Goal: Information Seeking & Learning: Find specific page/section

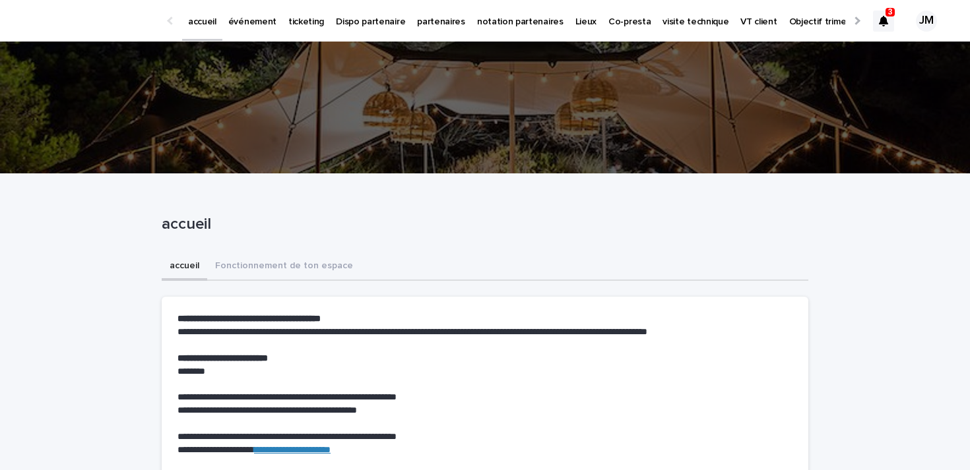
click at [883, 16] on icon at bounding box center [883, 21] width 9 height 11
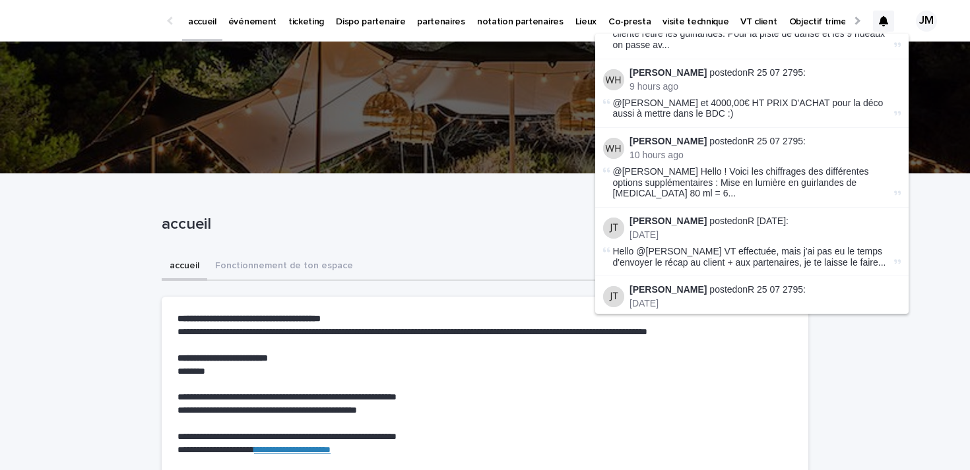
scroll to position [53, 0]
click at [749, 137] on link "R 25 07 2795" at bounding box center [774, 142] width 55 height 11
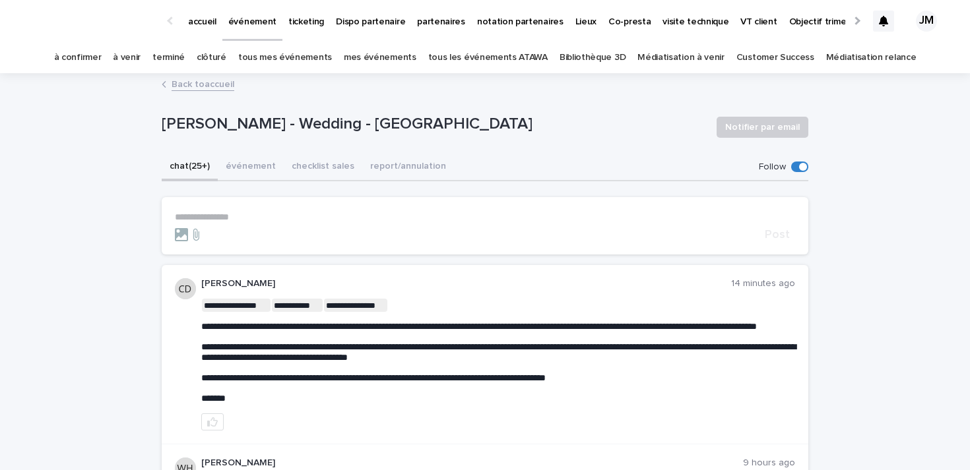
click at [883, 24] on icon at bounding box center [883, 21] width 9 height 11
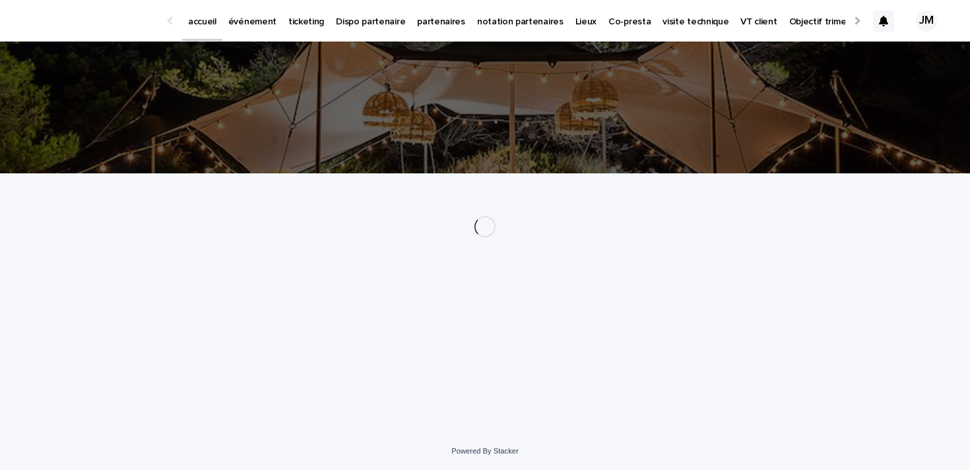
click at [293, 18] on p "ticketing" at bounding box center [306, 14] width 36 height 28
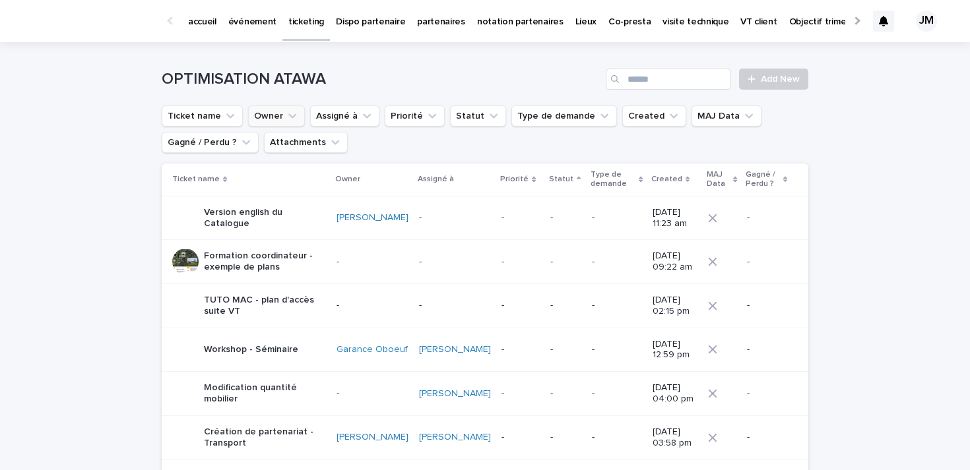
click at [276, 123] on button "Owner" at bounding box center [276, 116] width 57 height 21
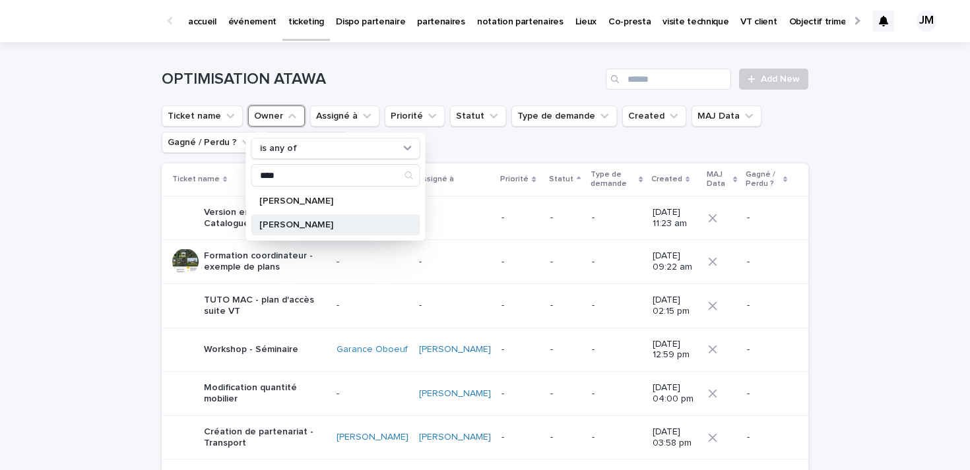
type input "****"
click at [283, 221] on p "[PERSON_NAME]" at bounding box center [329, 224] width 140 height 9
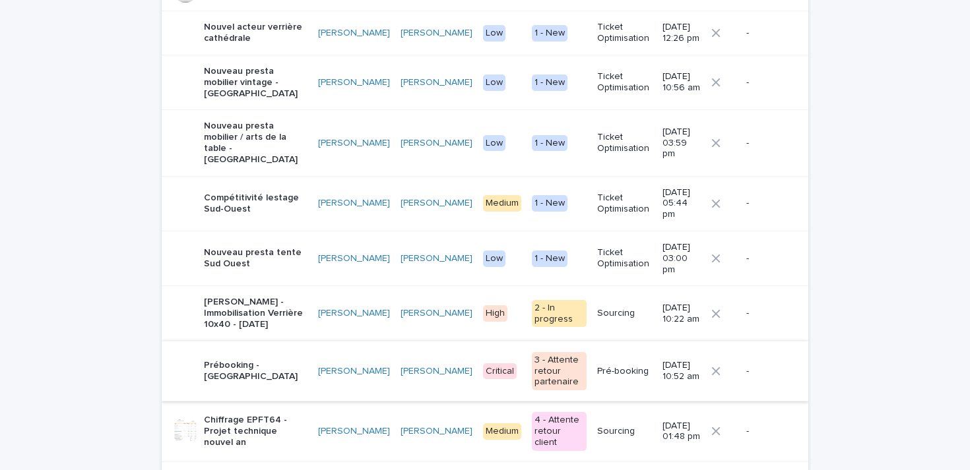
scroll to position [232, 0]
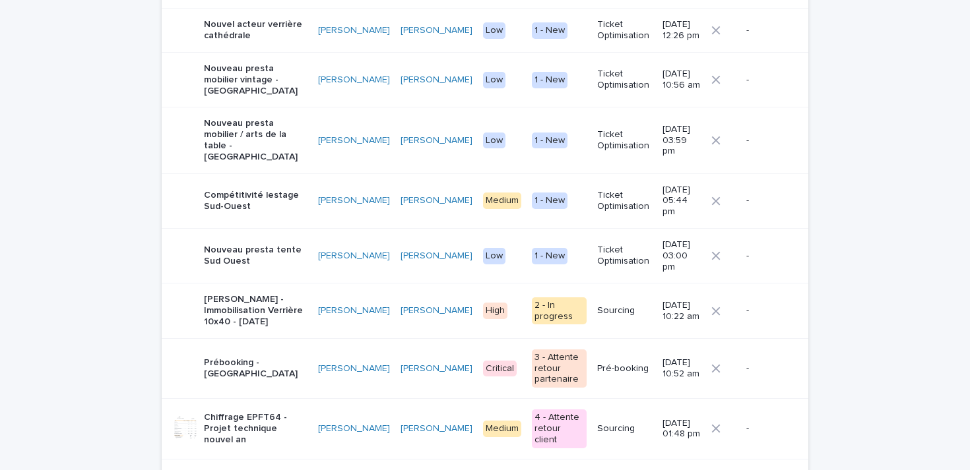
click at [242, 352] on div "Prébooking - Domaine Lanessan" at bounding box center [256, 368] width 104 height 33
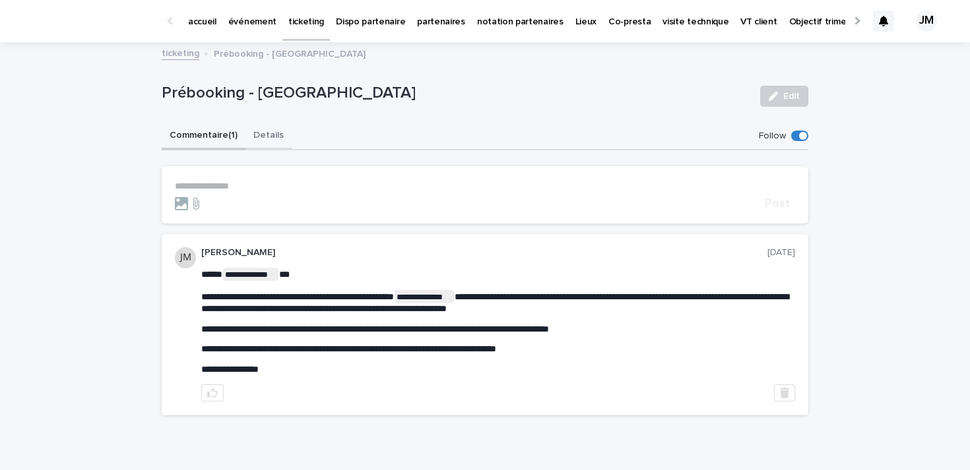
click at [261, 133] on button "Details" at bounding box center [268, 137] width 46 height 28
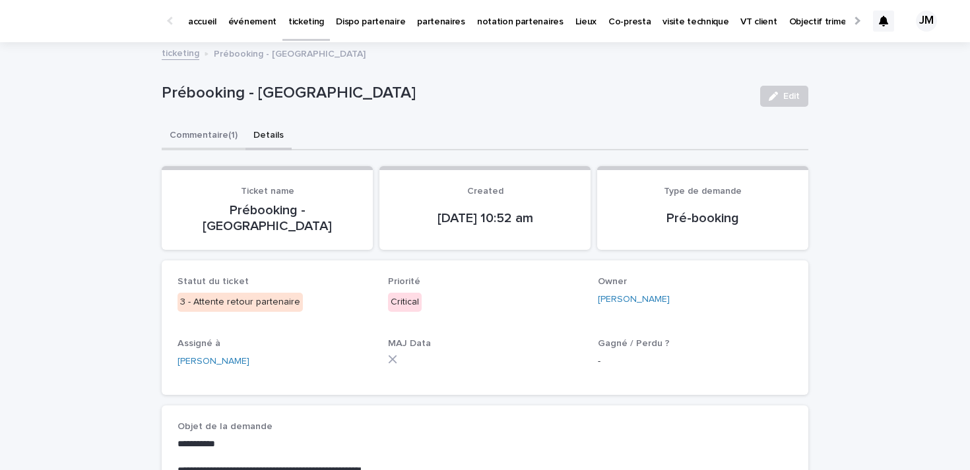
click at [214, 141] on button "Commentaire (1)" at bounding box center [204, 137] width 84 height 28
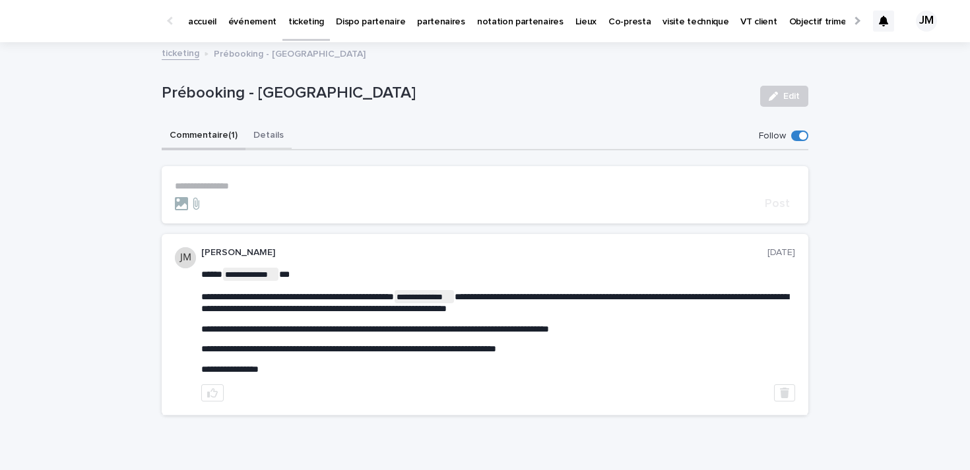
click at [251, 133] on button "Details" at bounding box center [268, 137] width 46 height 28
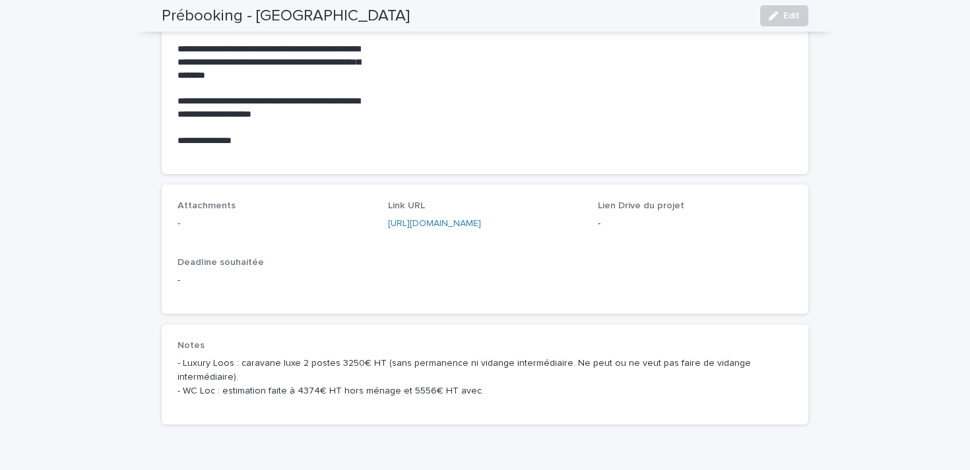
scroll to position [777, 0]
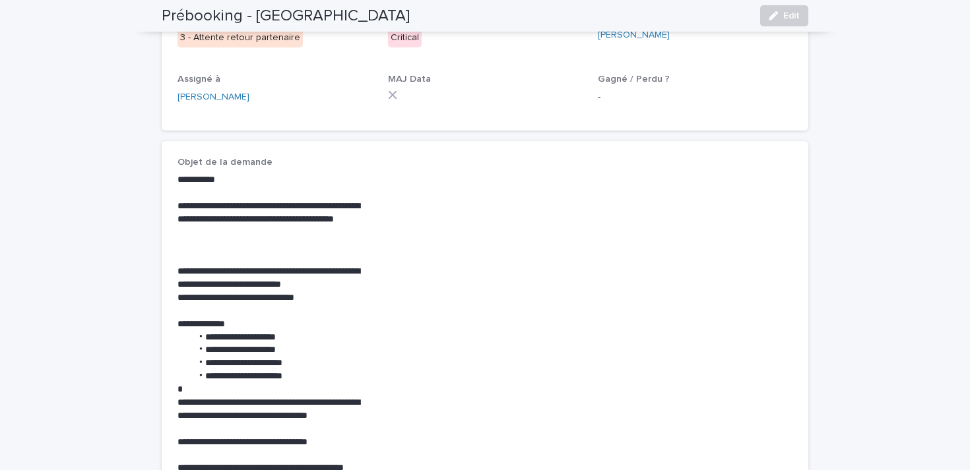
scroll to position [0, 0]
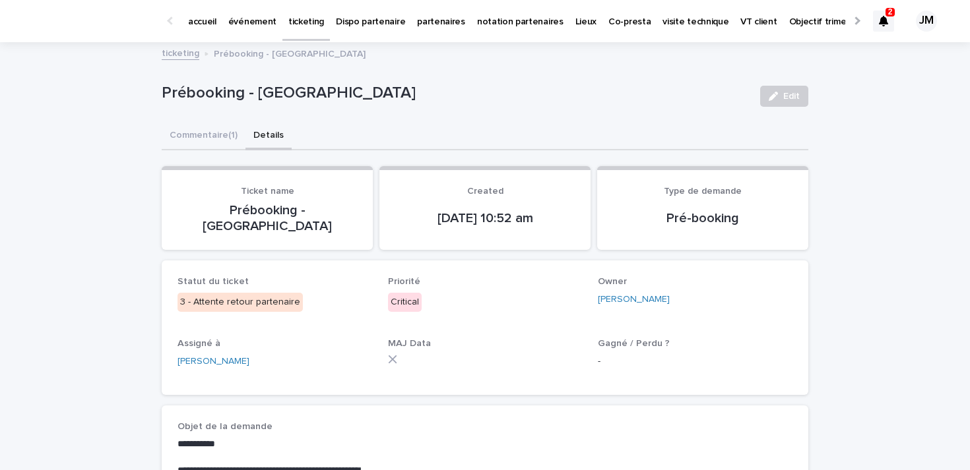
click at [885, 21] on icon at bounding box center [883, 21] width 9 height 11
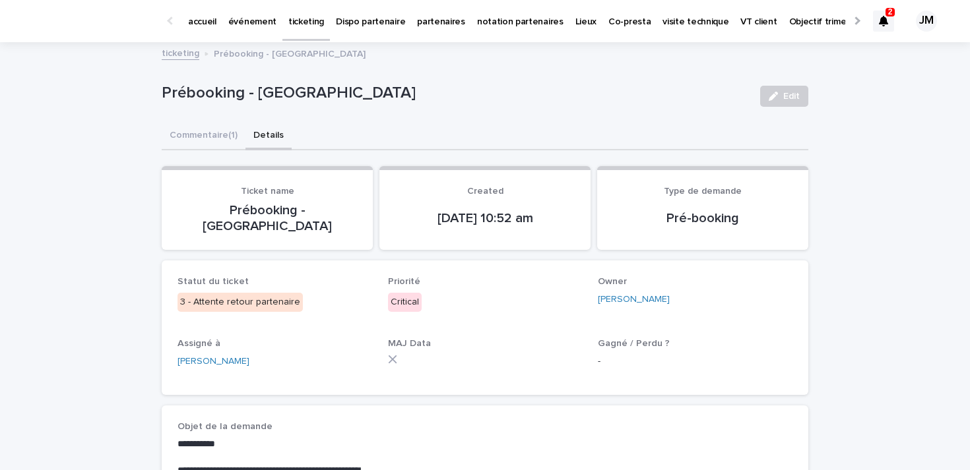
click at [892, 21] on div at bounding box center [883, 21] width 21 height 21
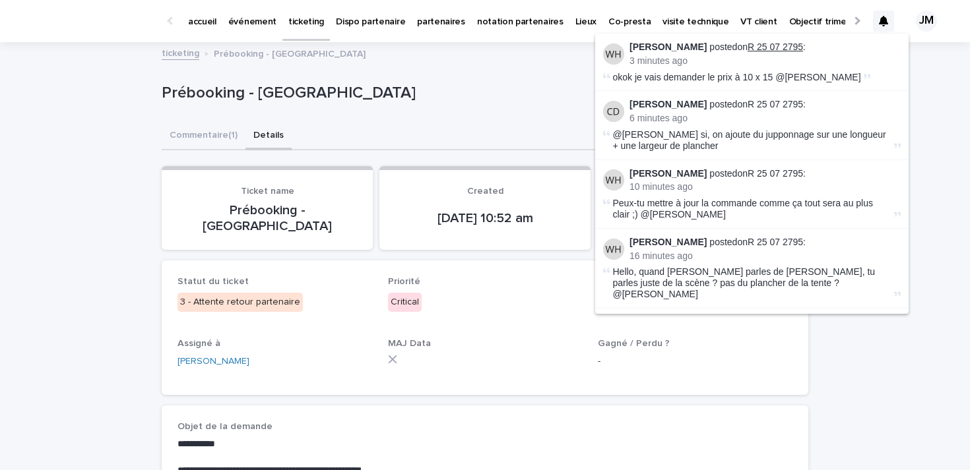
click at [767, 44] on link "R 25 07 2795" at bounding box center [774, 47] width 55 height 11
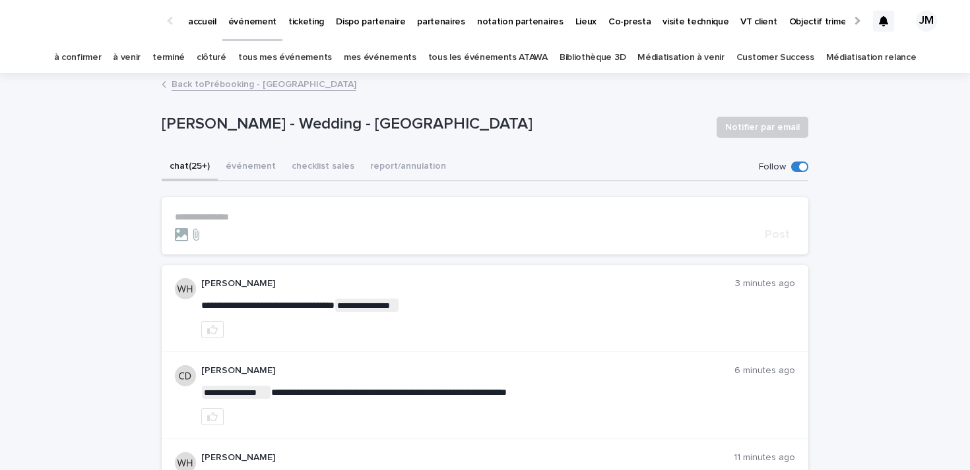
click at [887, 22] on icon at bounding box center [883, 21] width 9 height 11
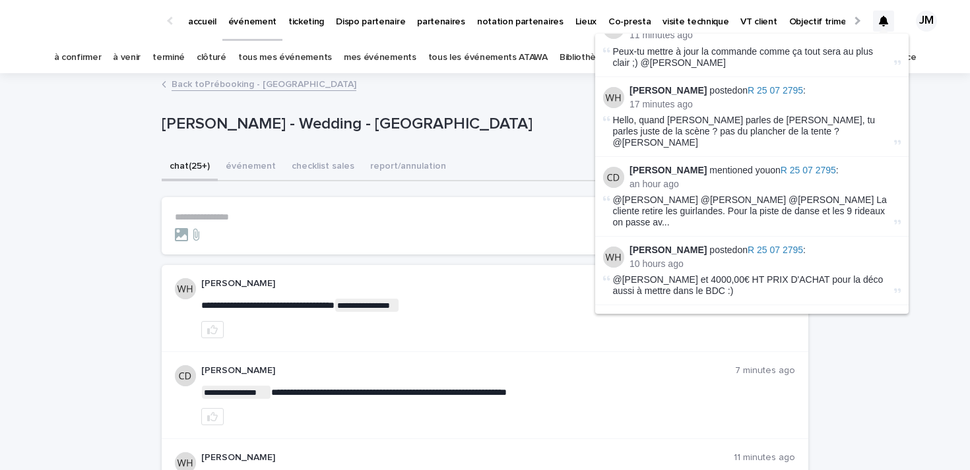
scroll to position [161, 0]
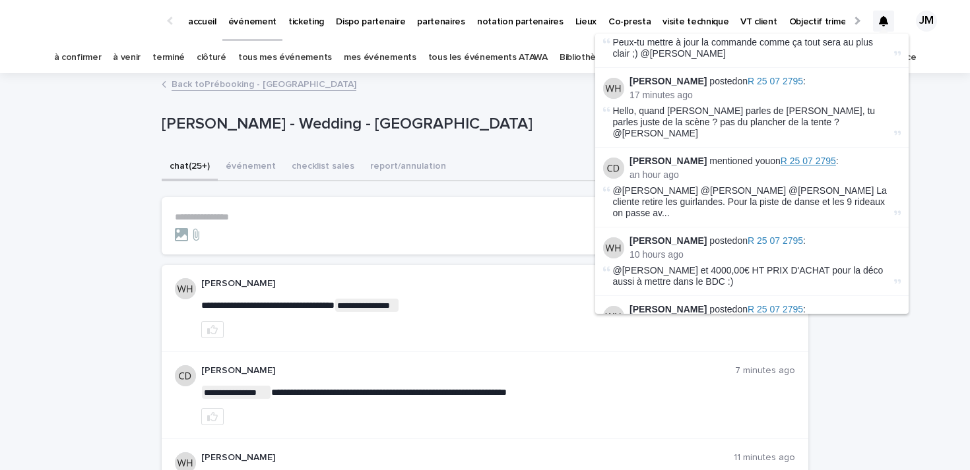
click at [784, 156] on span "R 25 07 2795" at bounding box center [807, 161] width 55 height 11
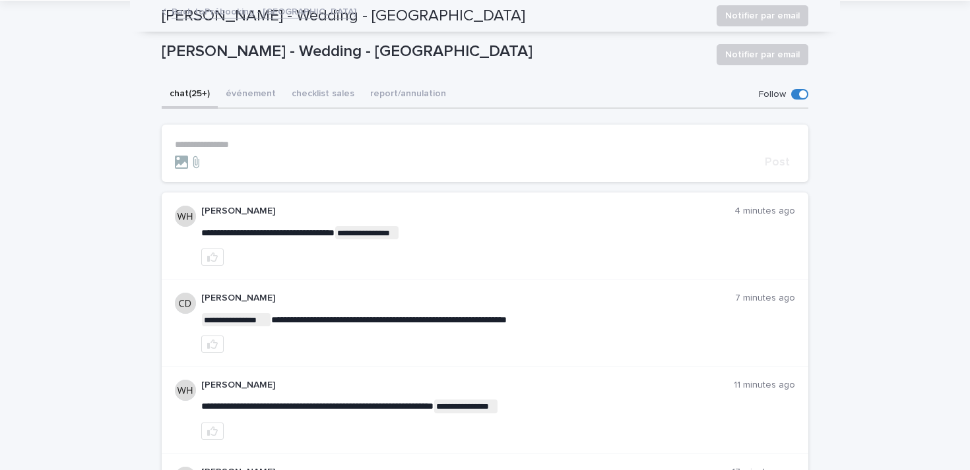
scroll to position [0, 0]
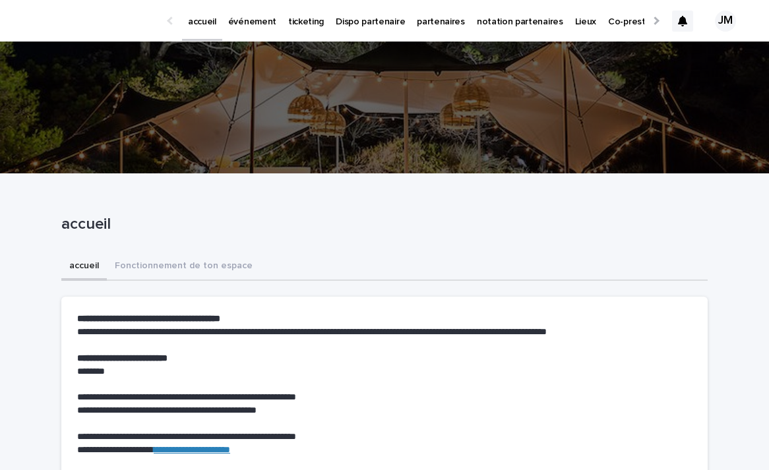
click at [689, 23] on div at bounding box center [682, 21] width 21 height 21
click at [685, 24] on icon at bounding box center [682, 21] width 9 height 11
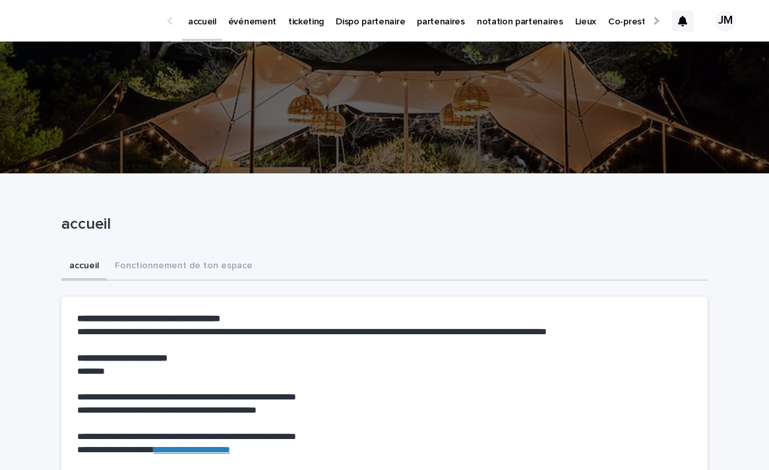
click at [307, 22] on p "ticketing" at bounding box center [306, 14] width 36 height 28
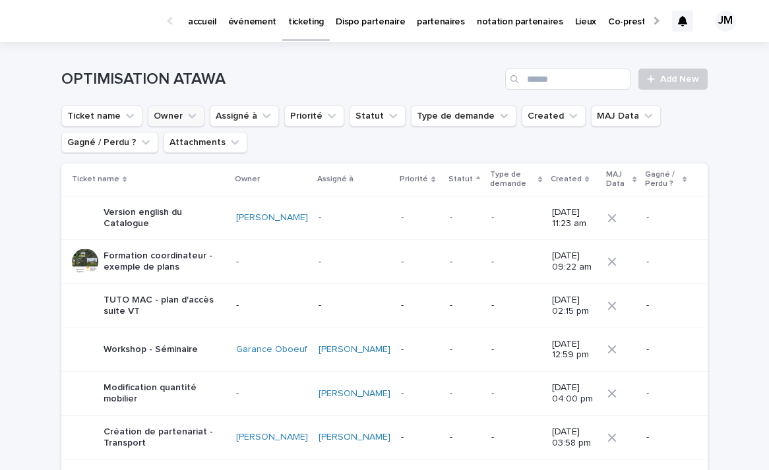
click at [166, 115] on button "Owner" at bounding box center [176, 116] width 57 height 21
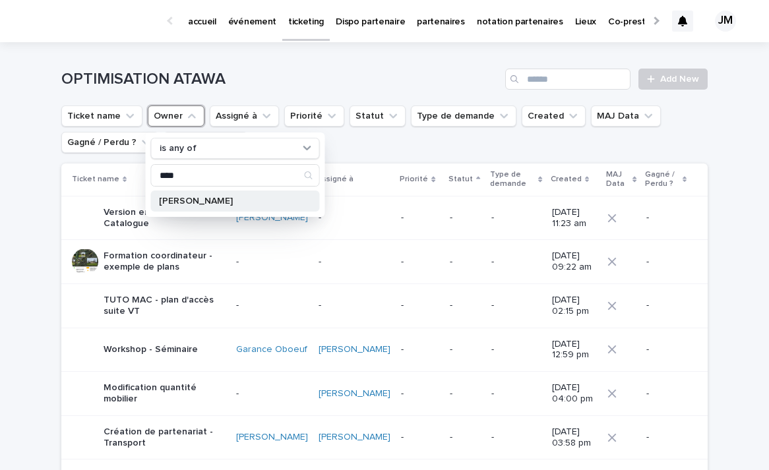
type input "****"
click at [208, 201] on p "[PERSON_NAME]" at bounding box center [229, 201] width 140 height 9
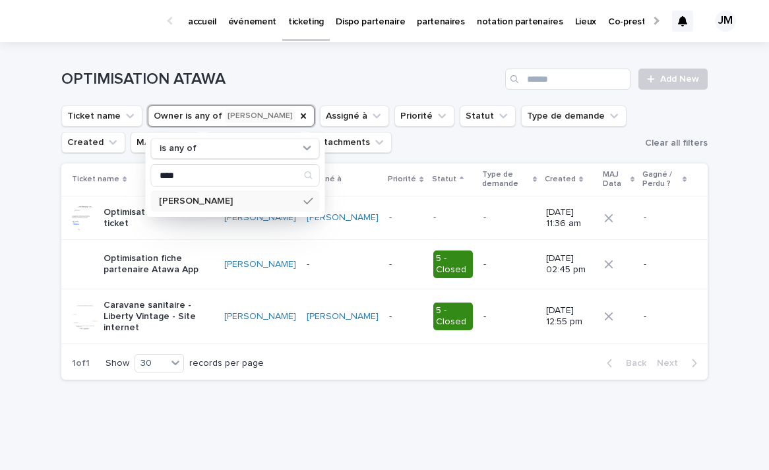
scroll to position [19, 0]
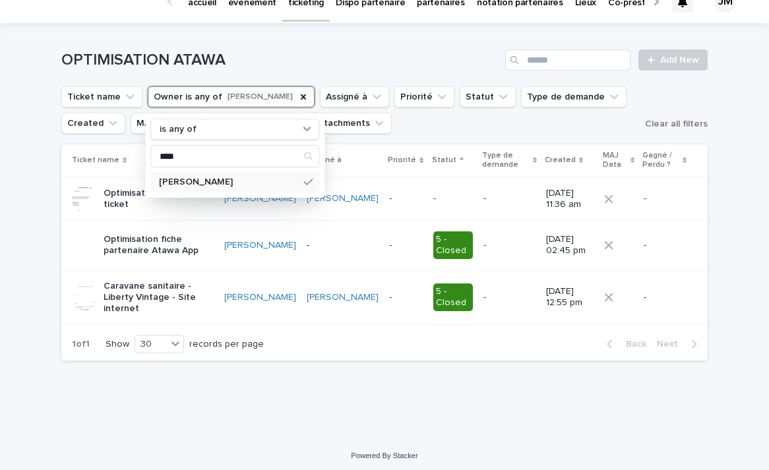
click at [22, 270] on div "Loading... Saving… Loading... Saving… OPTIMISATION ATAWA Add New Ticket name Ow…" at bounding box center [384, 230] width 769 height 414
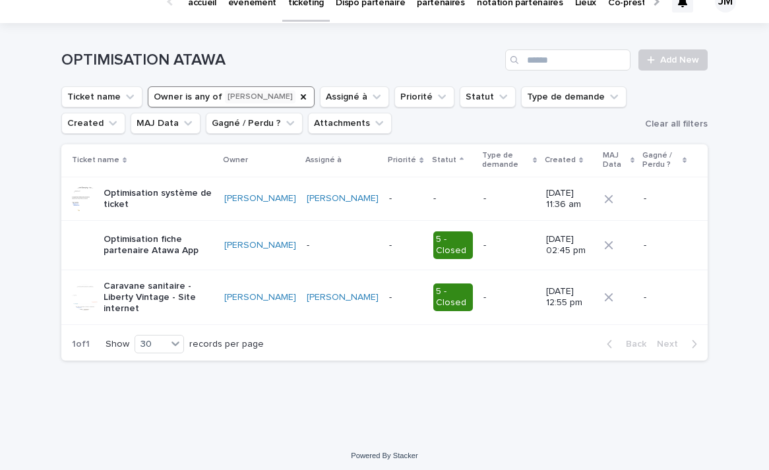
click at [180, 106] on button "Owner is any of Théo Maillet" at bounding box center [231, 96] width 167 height 21
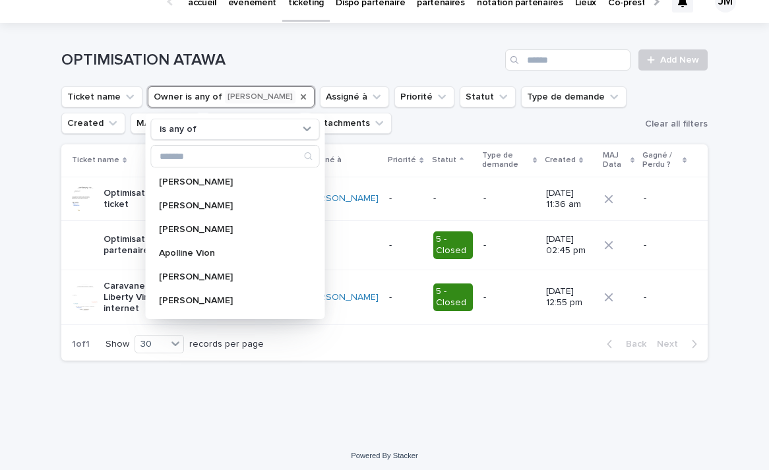
click at [298, 92] on icon "Owner" at bounding box center [303, 97] width 11 height 11
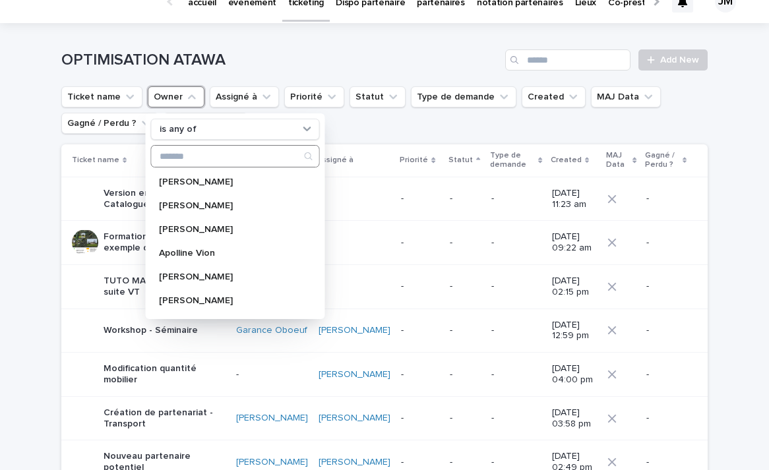
click at [202, 158] on input "Search" at bounding box center [236, 156] width 168 height 21
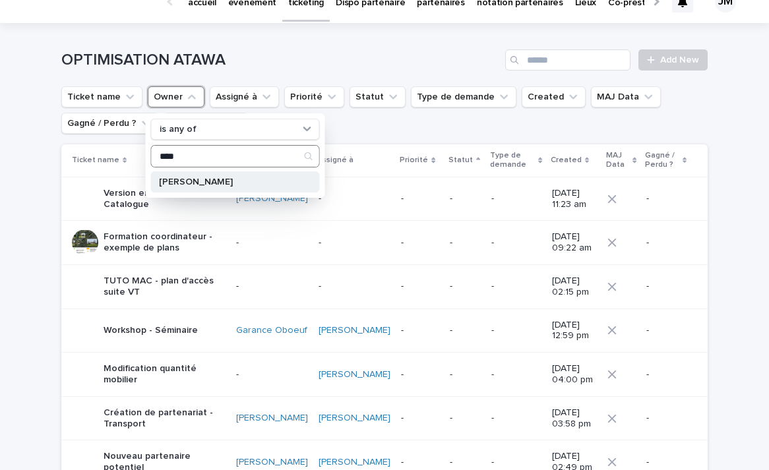
type input "****"
click at [179, 187] on div "[PERSON_NAME]" at bounding box center [235, 182] width 169 height 21
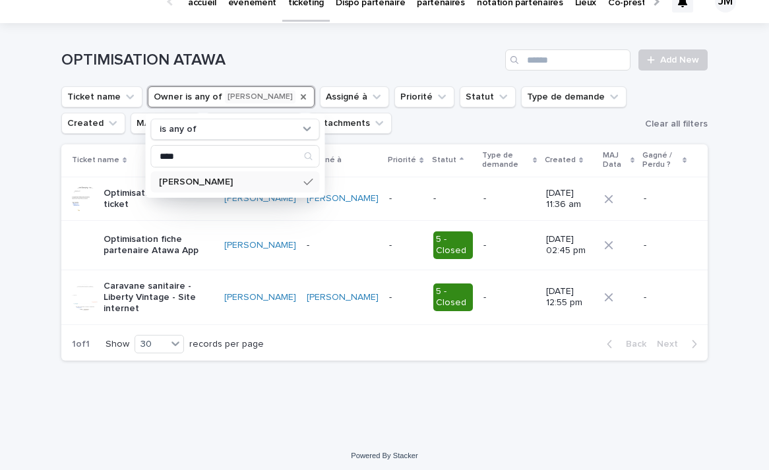
click at [298, 93] on icon "Owner" at bounding box center [303, 97] width 11 height 11
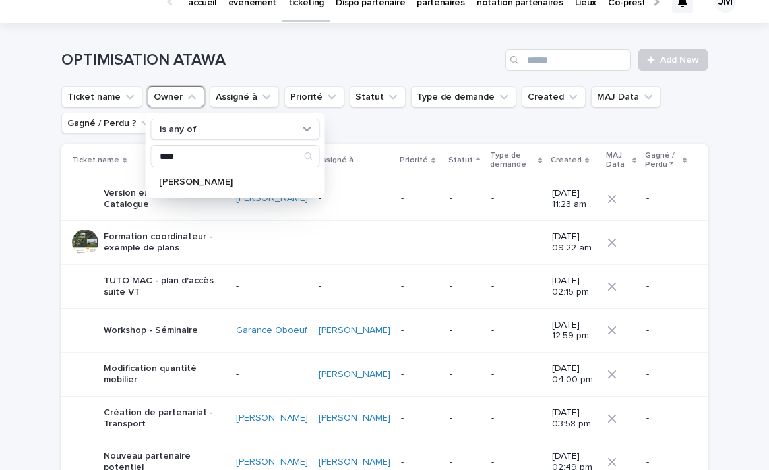
click at [257, 60] on h1 "OPTIMISATION ATAWA" at bounding box center [280, 60] width 439 height 19
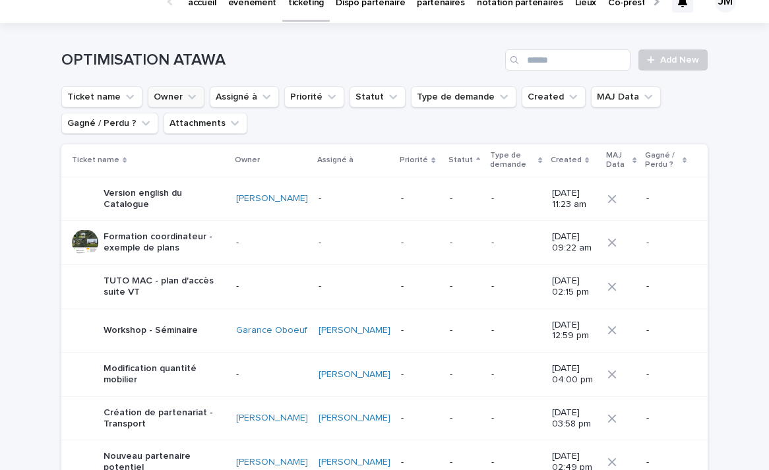
click at [191, 100] on icon "Owner" at bounding box center [191, 96] width 13 height 13
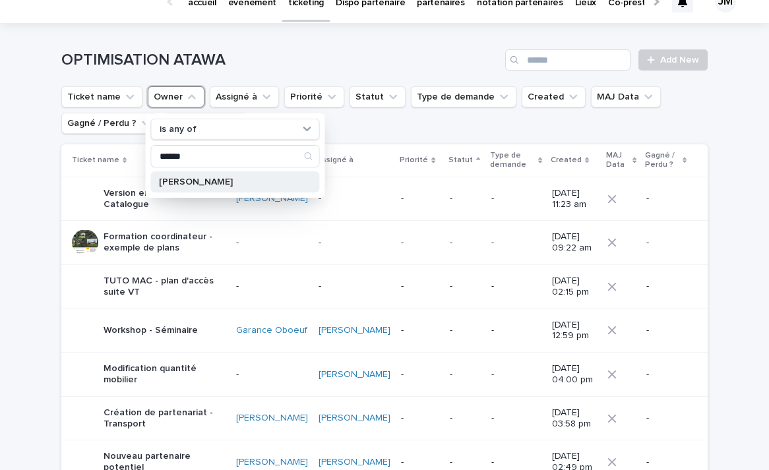
type input "******"
click at [199, 183] on p "[PERSON_NAME]" at bounding box center [229, 181] width 140 height 9
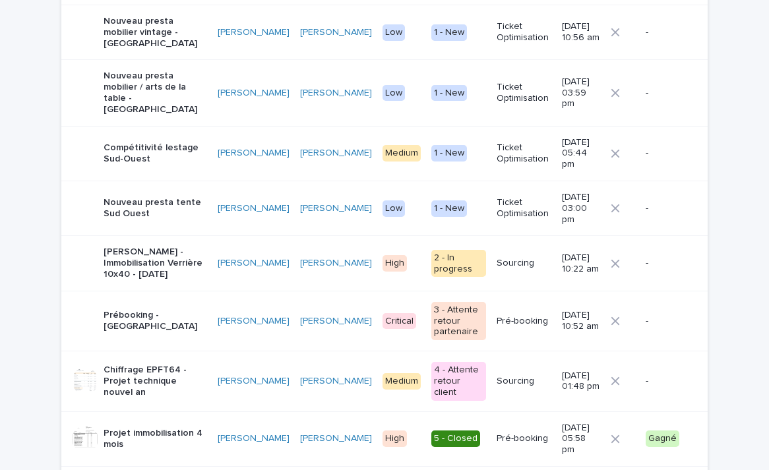
scroll to position [294, 0]
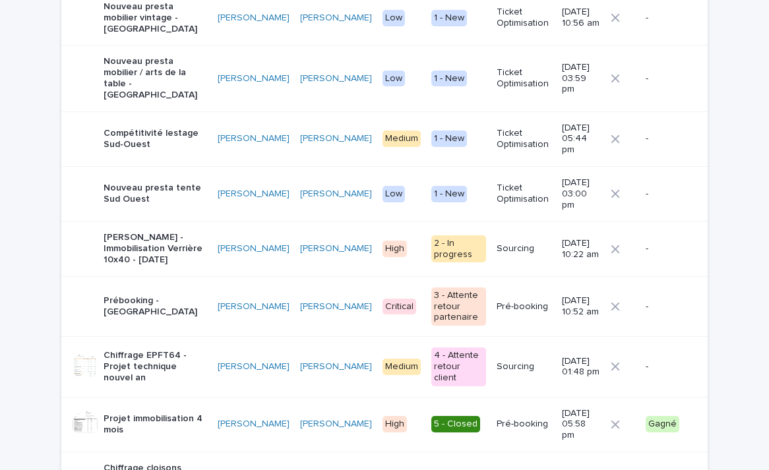
click at [135, 296] on p "Prébooking - [GEOGRAPHIC_DATA]" at bounding box center [156, 307] width 104 height 22
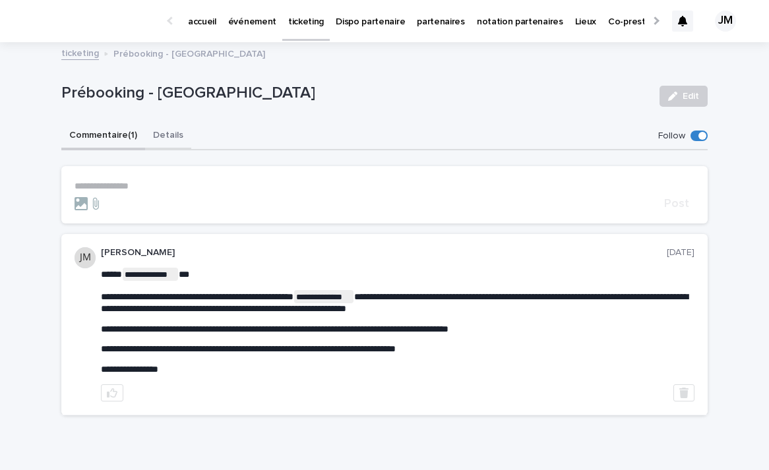
click at [165, 135] on button "Details" at bounding box center [168, 137] width 46 height 28
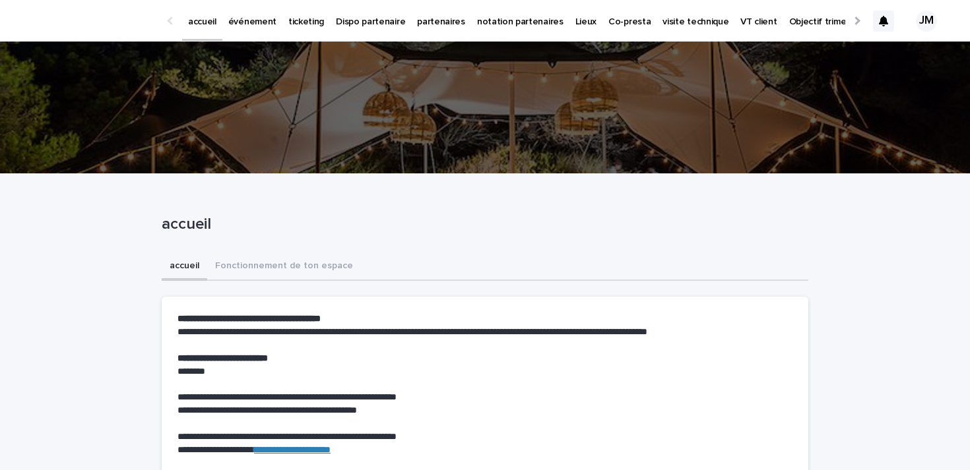
click at [425, 22] on p "partenaires" at bounding box center [441, 14] width 48 height 28
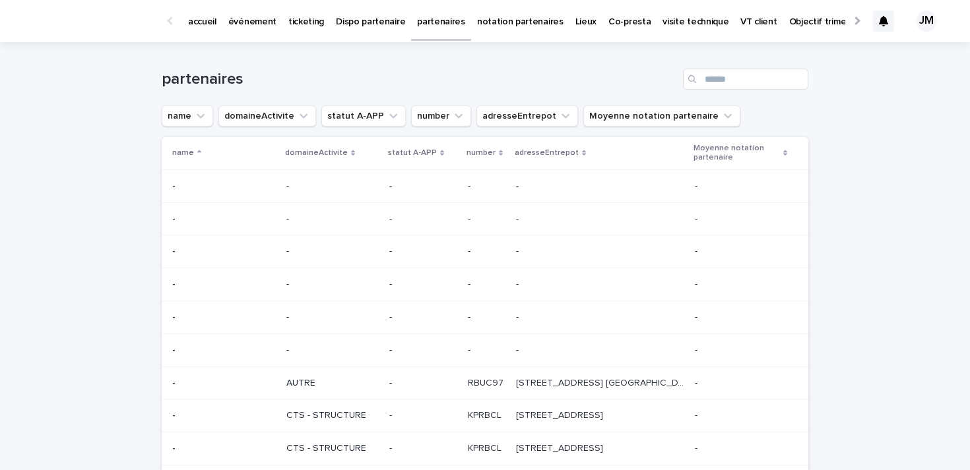
click at [723, 90] on div "partenaires" at bounding box center [485, 73] width 647 height 63
click at [723, 83] on input "Search" at bounding box center [745, 79] width 125 height 21
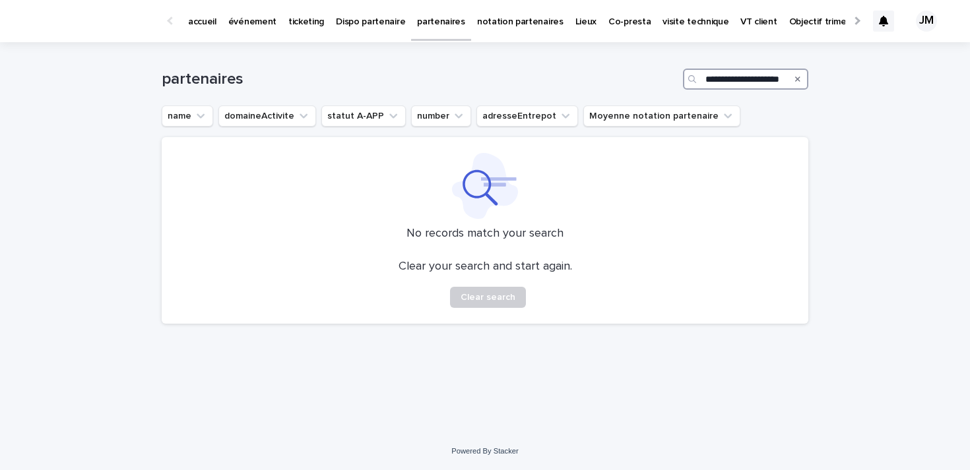
scroll to position [0, 15]
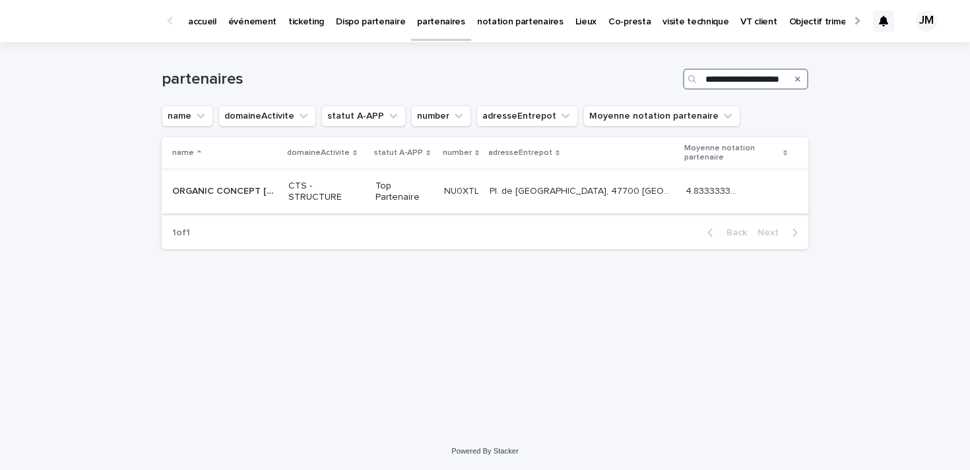
type input "**********"
click at [231, 183] on p "ORGANIC CONCEPT NOUVELLE AQUITAINE" at bounding box center [226, 190] width 108 height 14
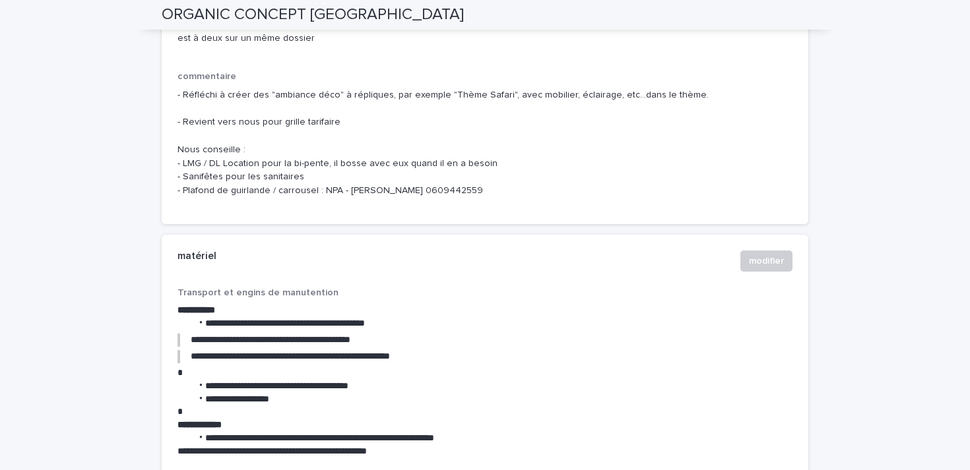
scroll to position [1812, 0]
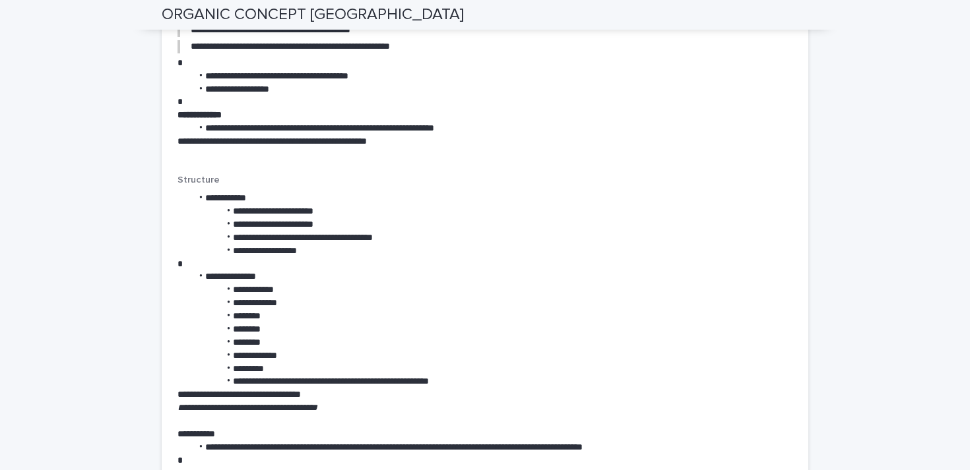
scroll to position [2059, 0]
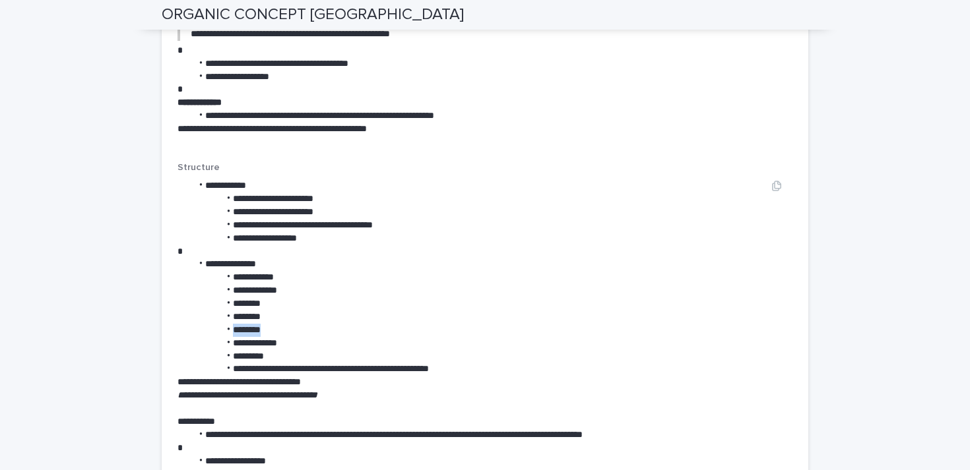
drag, startPoint x: 277, startPoint y: 278, endPoint x: 229, endPoint y: 278, distance: 48.2
click at [229, 324] on li "********" at bounding box center [475, 330] width 569 height 13
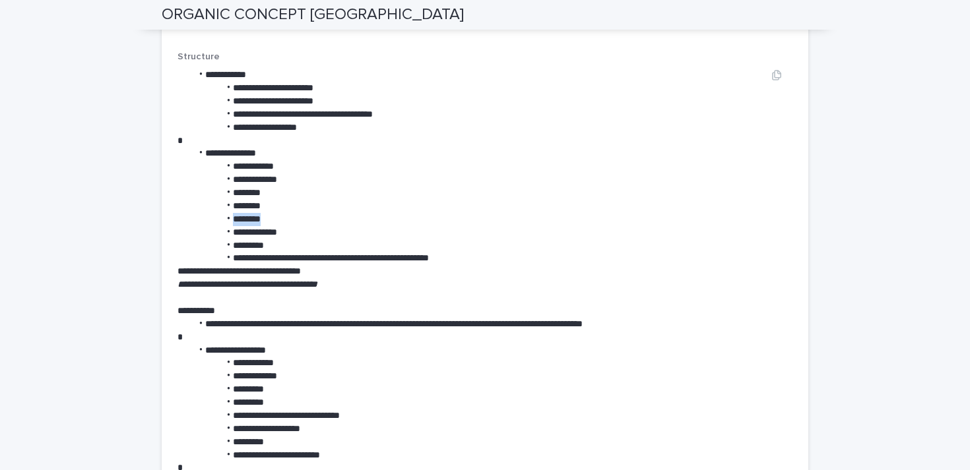
scroll to position [2172, 0]
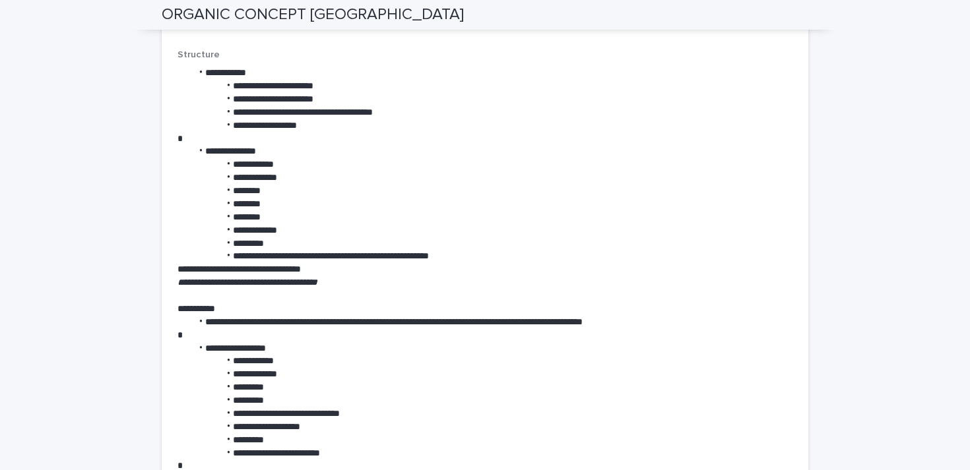
click at [600, 263] on p "**********" at bounding box center [468, 269] width 583 height 13
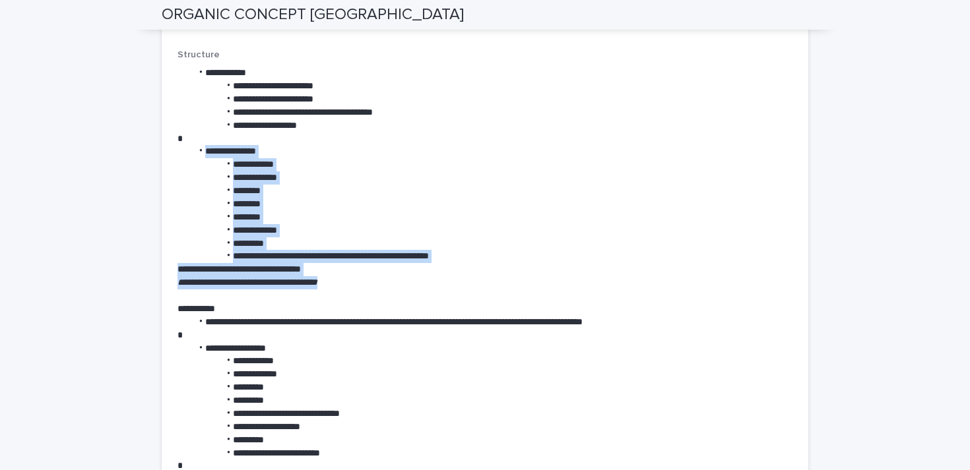
drag, startPoint x: 350, startPoint y: 226, endPoint x: 168, endPoint y: 97, distance: 222.4
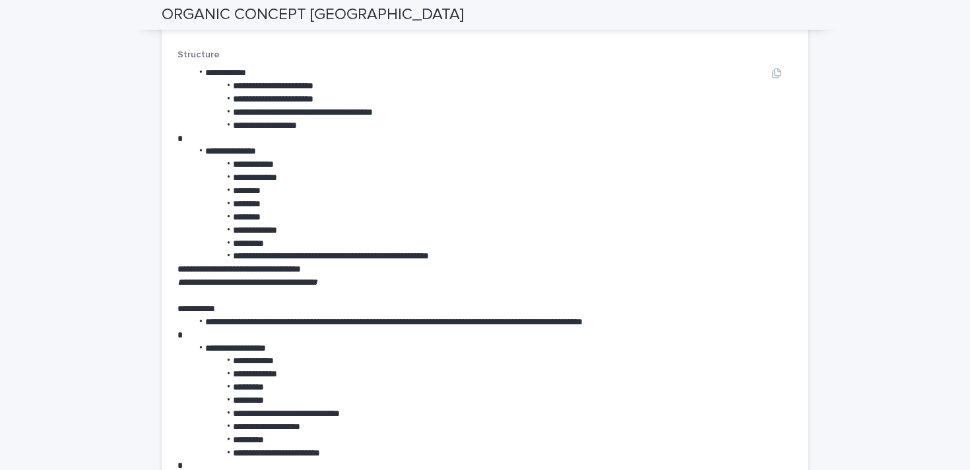
click at [219, 133] on p at bounding box center [468, 139] width 583 height 13
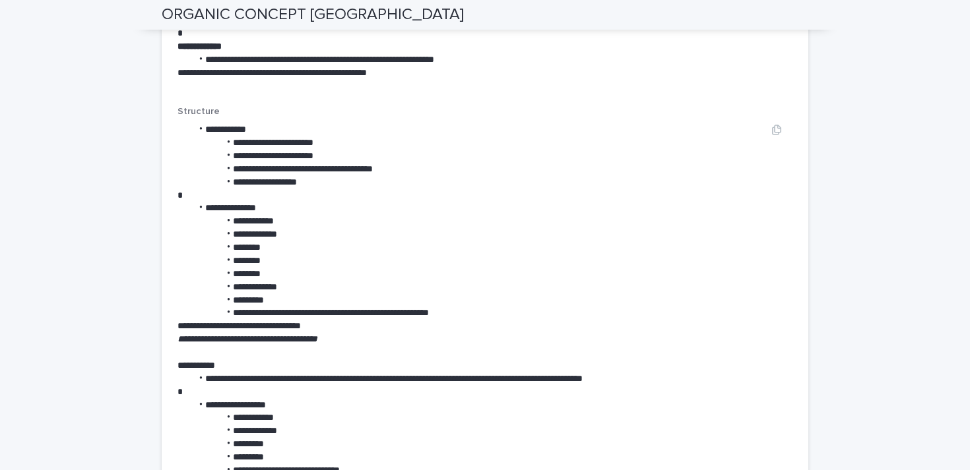
scroll to position [2119, 0]
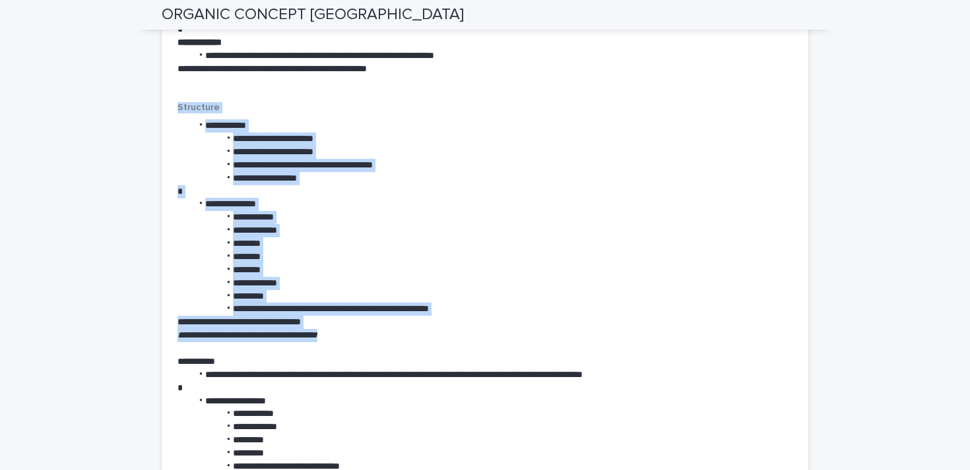
drag, startPoint x: 357, startPoint y: 278, endPoint x: 178, endPoint y: 52, distance: 288.4
click at [181, 119] on ul "**********" at bounding box center [468, 151] width 583 height 65
drag, startPoint x: 178, startPoint y: 51, endPoint x: 516, endPoint y: 293, distance: 415.6
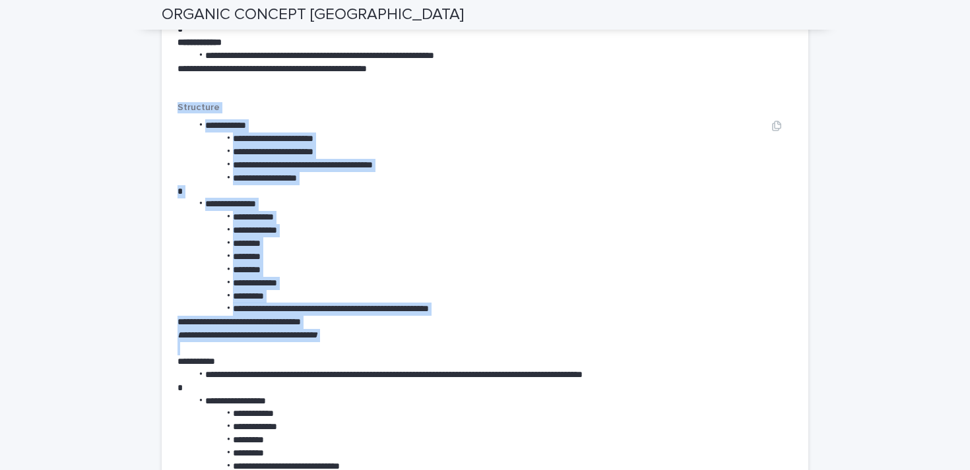
click at [530, 342] on p at bounding box center [468, 348] width 583 height 13
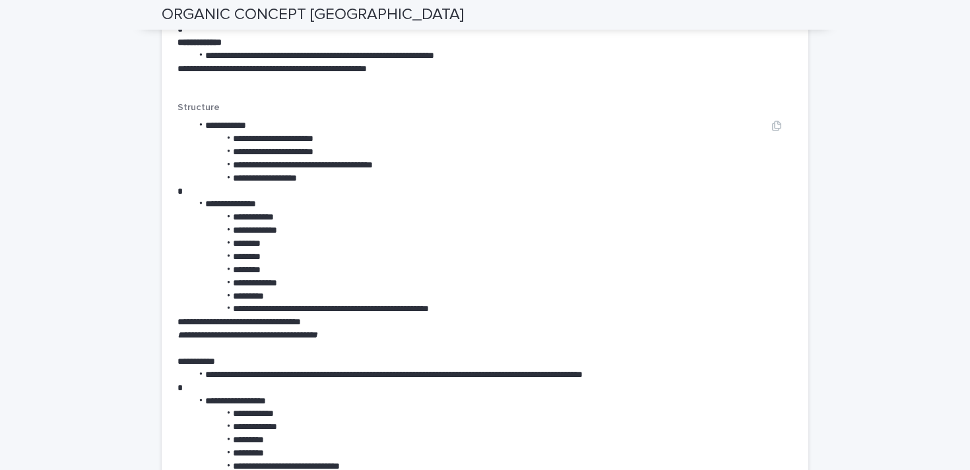
click at [489, 329] on p "**********" at bounding box center [468, 335] width 583 height 13
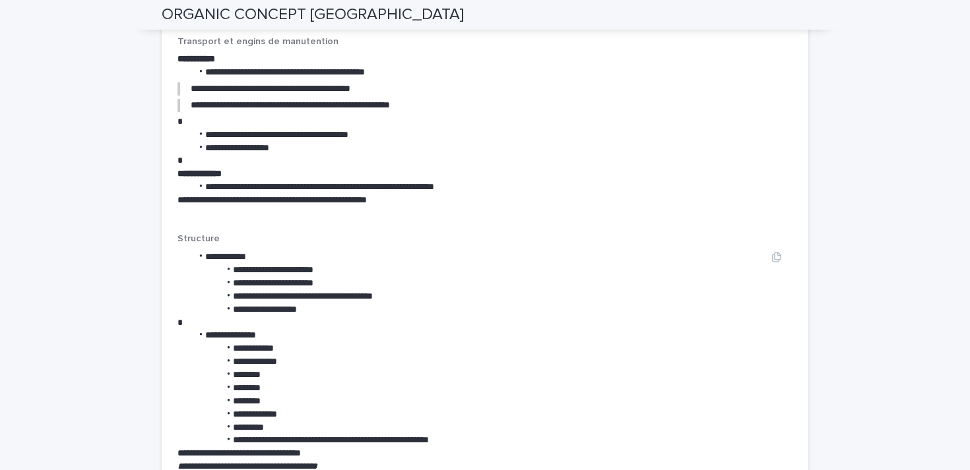
scroll to position [1986, 0]
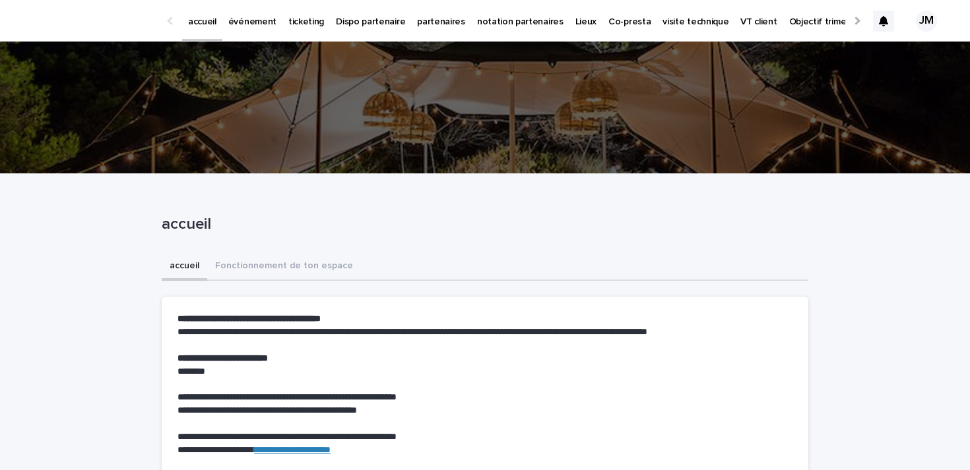
click at [432, 19] on p "partenaires" at bounding box center [441, 14] width 48 height 28
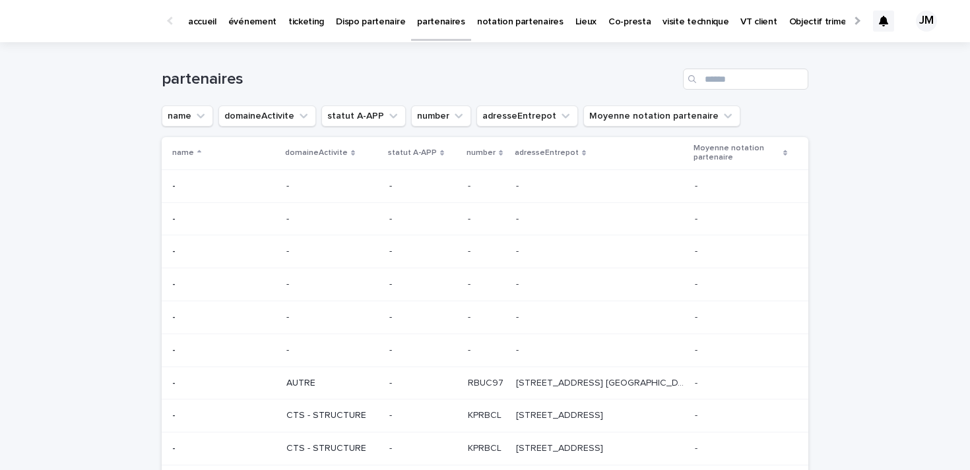
click at [715, 66] on div "partenaires" at bounding box center [485, 73] width 647 height 63
click at [709, 80] on input "Search" at bounding box center [745, 79] width 125 height 21
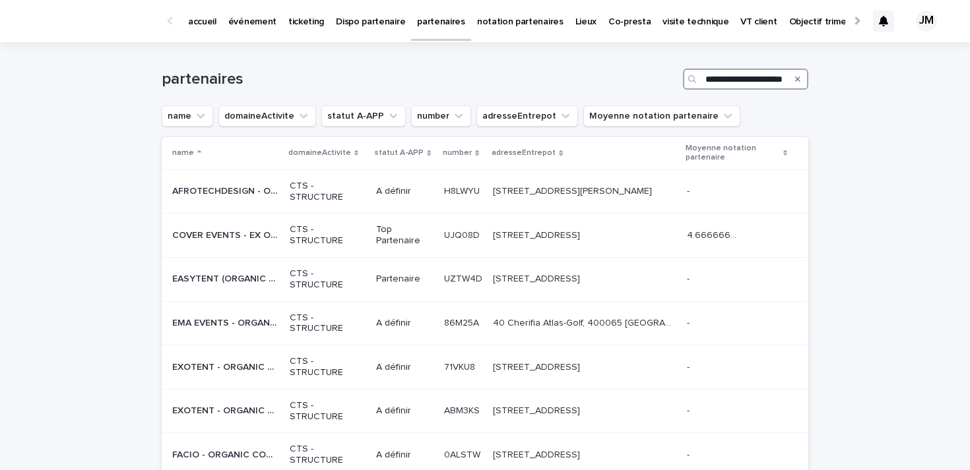
scroll to position [0, 16]
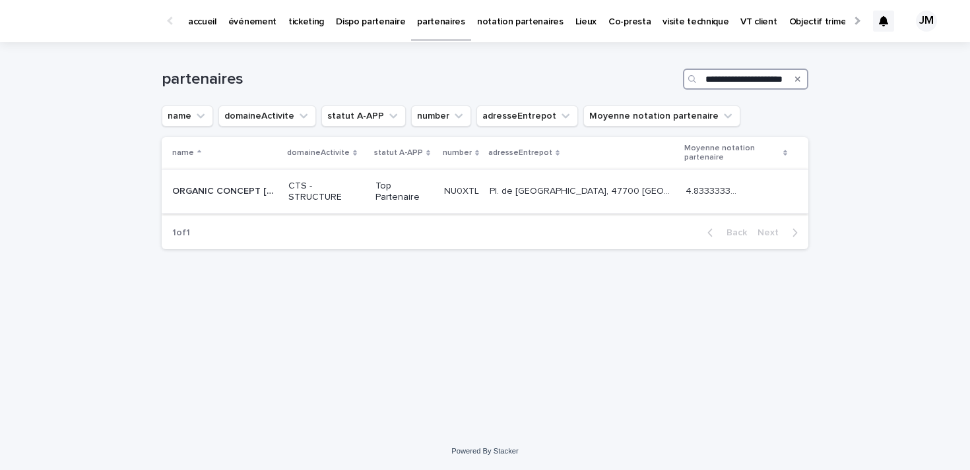
type input "**********"
click at [242, 185] on div "ORGANIC CONCEPT NOUVELLE AQUITAINE ORGANIC CONCEPT NOUVELLE AQUITAINE" at bounding box center [225, 192] width 106 height 22
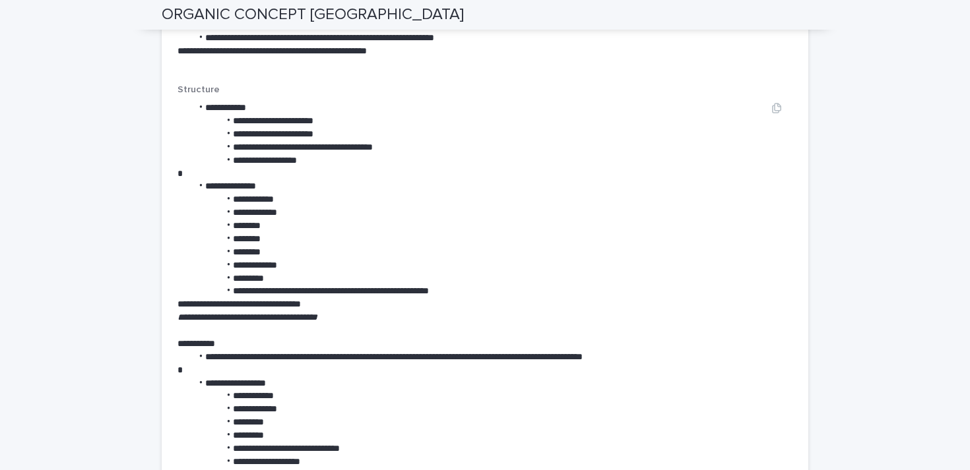
scroll to position [2137, 0]
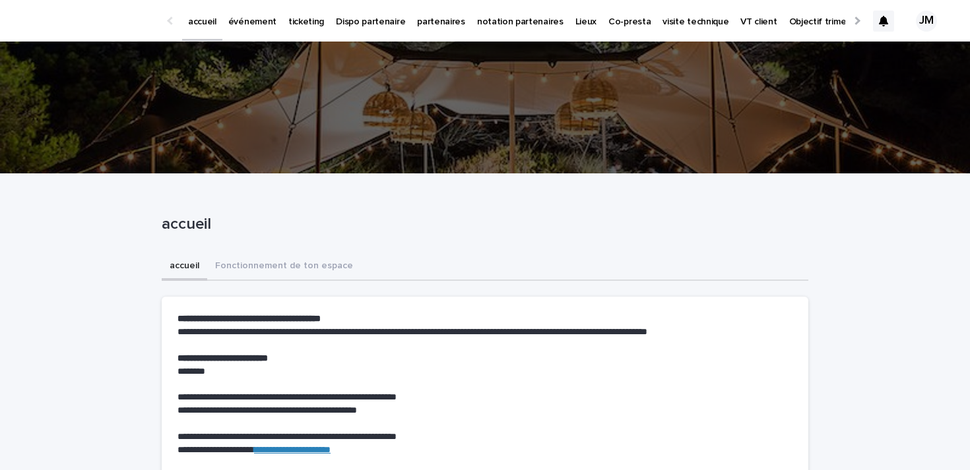
click at [288, 23] on p "ticketing" at bounding box center [306, 14] width 36 height 28
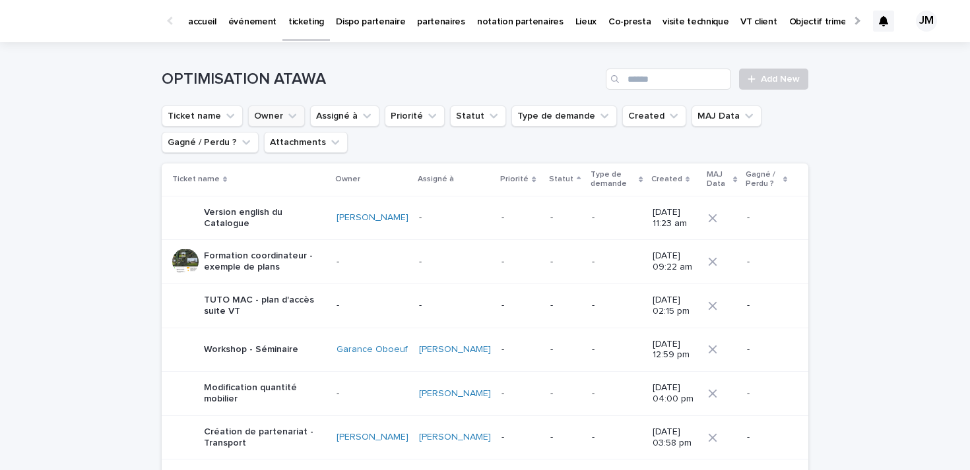
click at [260, 115] on button "Owner" at bounding box center [276, 116] width 57 height 21
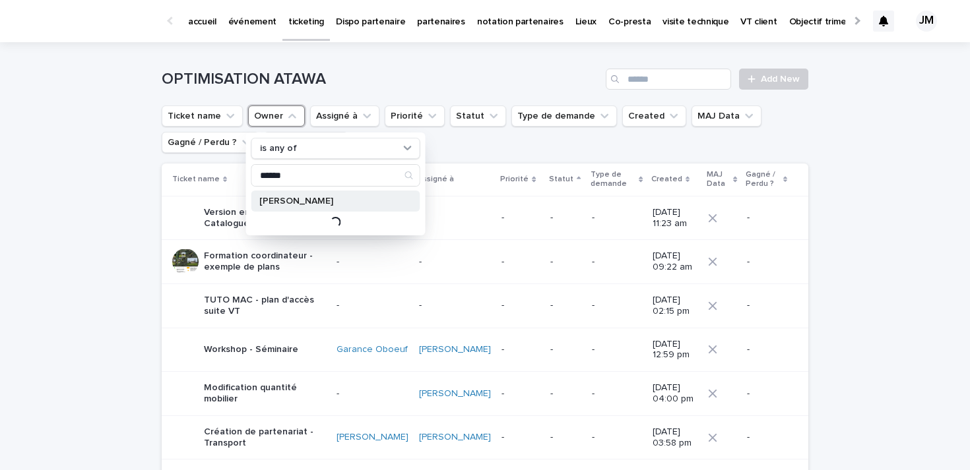
type input "******"
click at [311, 201] on p "[PERSON_NAME]" at bounding box center [329, 201] width 140 height 9
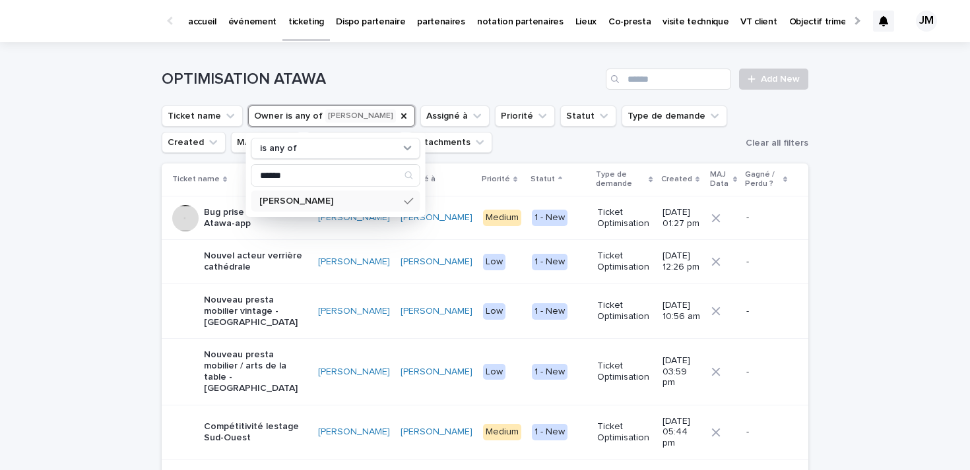
scroll to position [241, 0]
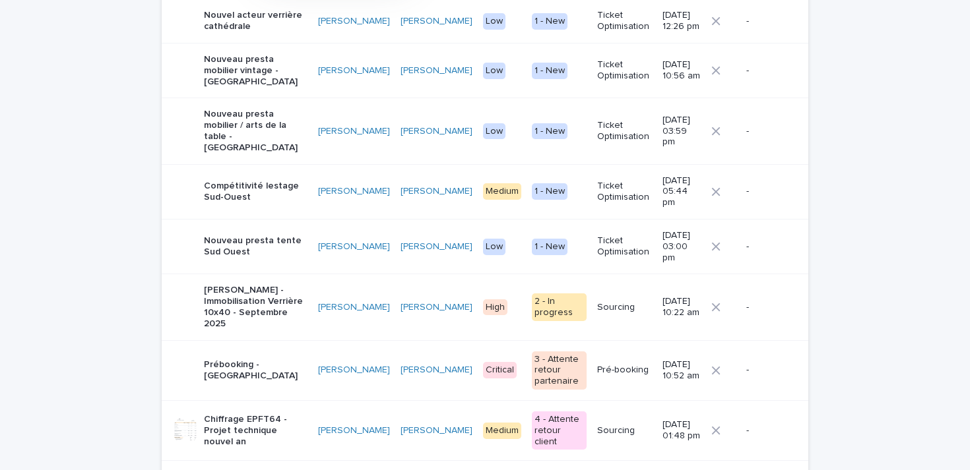
click at [532, 352] on div "3 - Attente retour partenaire" at bounding box center [559, 371] width 55 height 38
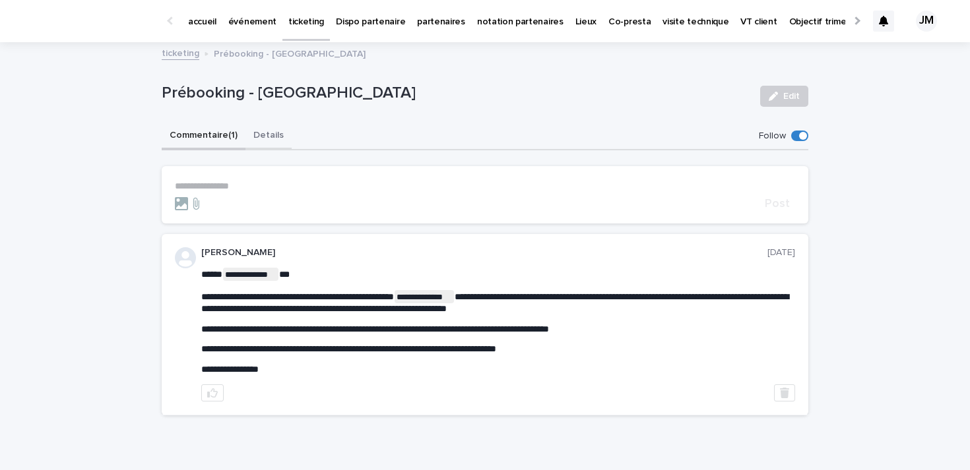
click at [265, 137] on button "Details" at bounding box center [268, 137] width 46 height 28
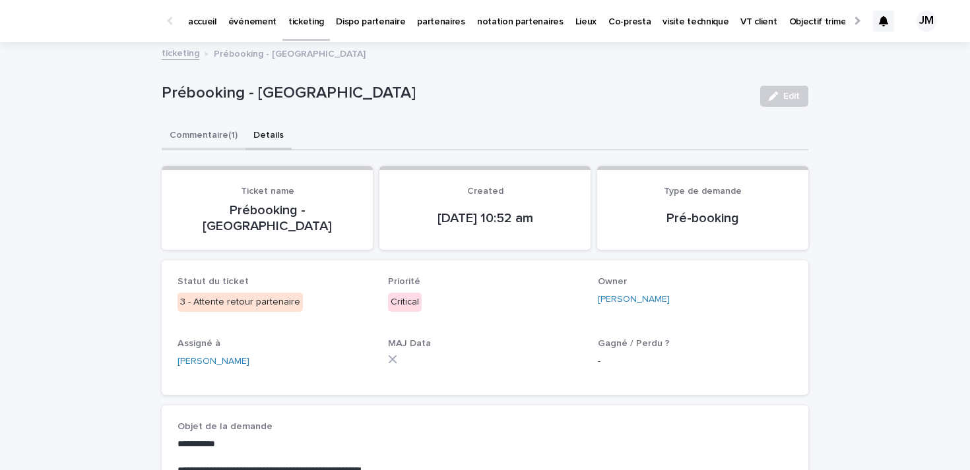
click at [206, 132] on button "Commentaire (1)" at bounding box center [204, 137] width 84 height 28
